Goal: Register for event/course

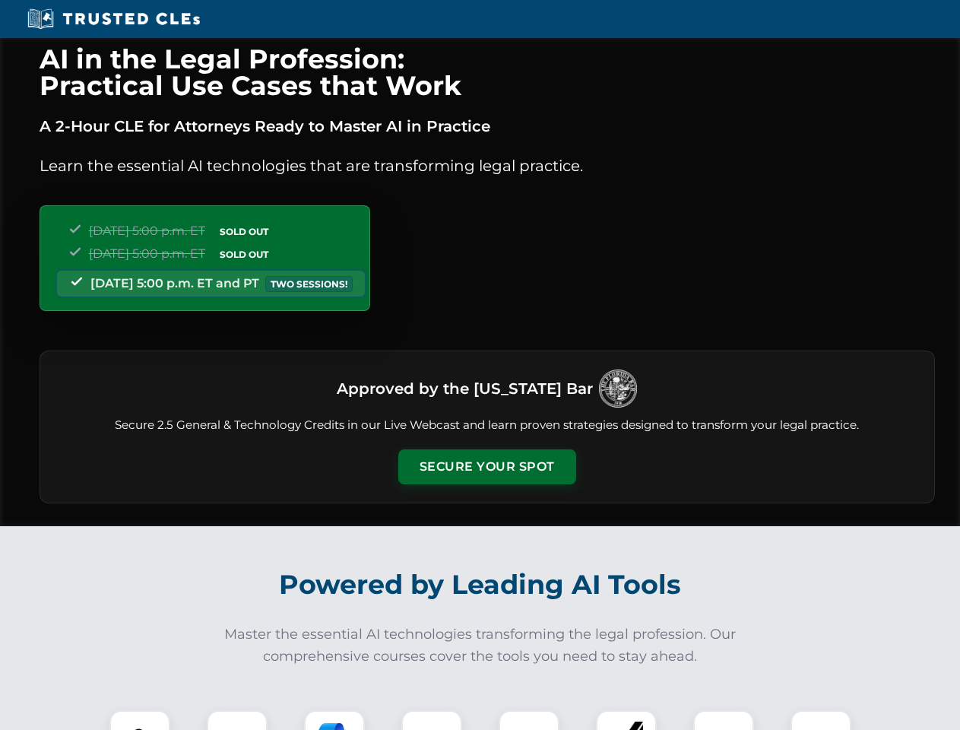
click at [487, 467] on button "Secure Your Spot" at bounding box center [487, 466] width 178 height 35
click at [140, 720] on img at bounding box center [140, 741] width 44 height 44
